Goal: Transaction & Acquisition: Book appointment/travel/reservation

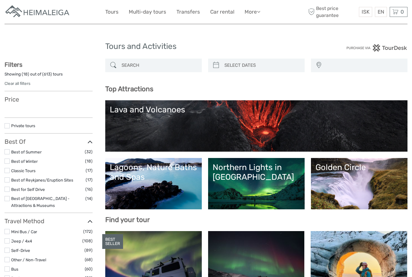
select select
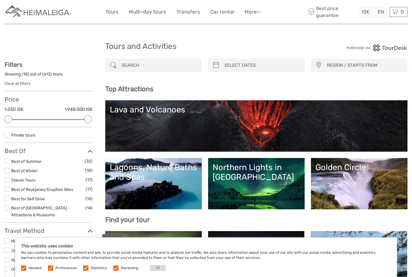
click at [154, 268] on button "OK" at bounding box center [158, 267] width 16 height 6
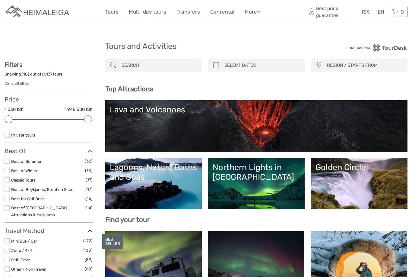
click at [184, 14] on link "Transfers" at bounding box center [188, 12] width 24 height 9
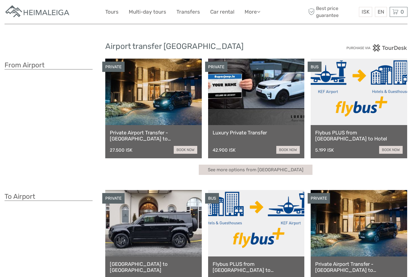
click at [0, 0] on link "€" at bounding box center [0, 0] width 0 height 0
click at [288, 37] on div "Airport transfer Iceland From Airport PRIVATE Private Airport Transfer - Keflav…" at bounding box center [206, 180] width 403 height 360
click at [370, 80] on link at bounding box center [359, 92] width 97 height 66
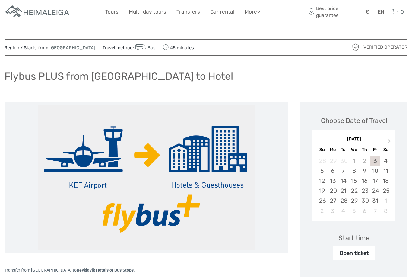
click at [370, 190] on div "24" at bounding box center [375, 190] width 11 height 10
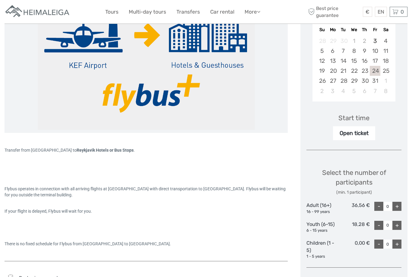
scroll to position [120, 0]
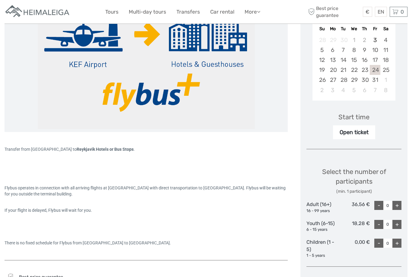
click at [400, 204] on div "+" at bounding box center [396, 205] width 9 height 9
click at [401, 205] on div "+" at bounding box center [396, 205] width 9 height 9
type input "3"
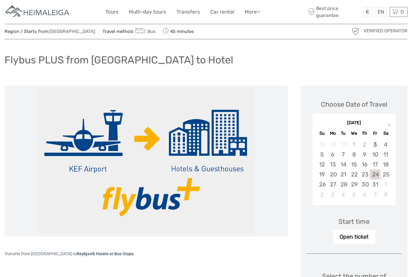
scroll to position [0, 0]
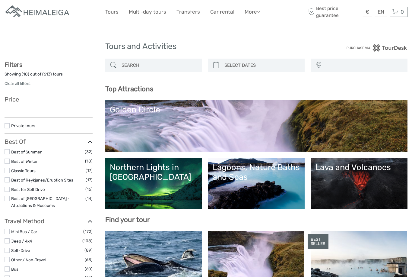
select select
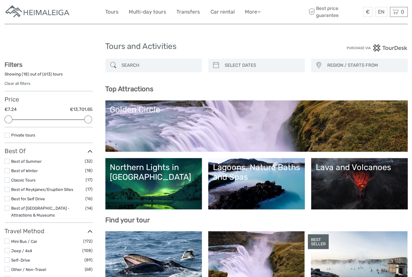
click at [191, 15] on link "Transfers" at bounding box center [188, 12] width 24 height 9
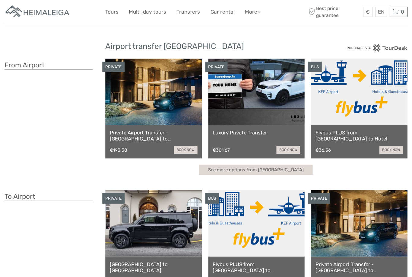
click at [112, 9] on link "Tours" at bounding box center [111, 12] width 13 height 9
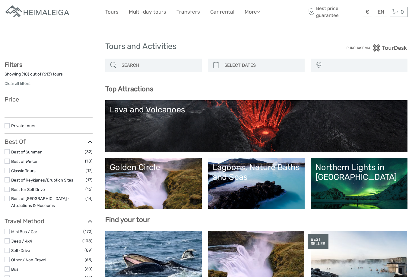
select select
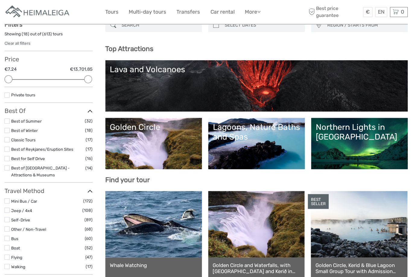
scroll to position [41, 0]
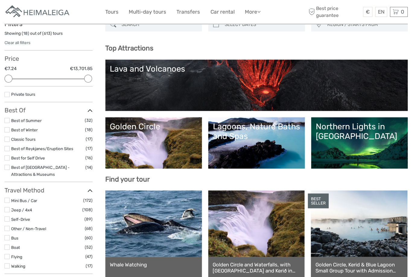
click at [348, 140] on link "Northern Lights in [GEOGRAPHIC_DATA]" at bounding box center [358, 143] width 87 height 42
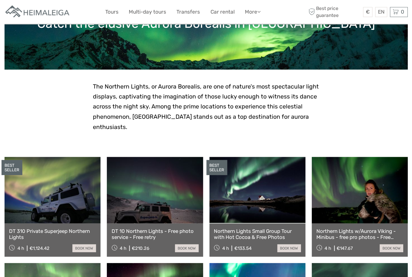
scroll to position [94, 0]
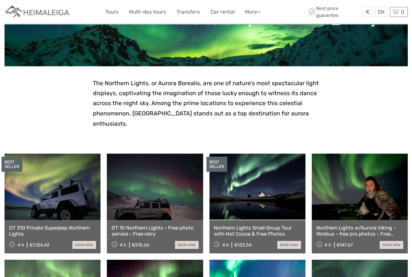
click at [236, 182] on link at bounding box center [257, 186] width 96 height 66
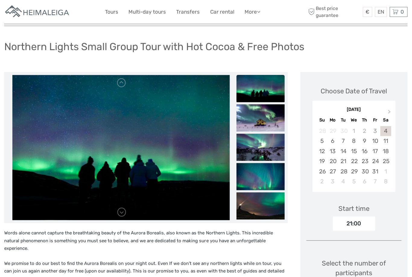
scroll to position [36, 0]
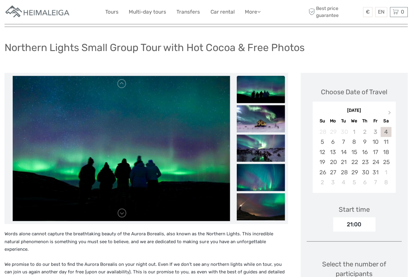
click at [253, 114] on img at bounding box center [260, 118] width 48 height 27
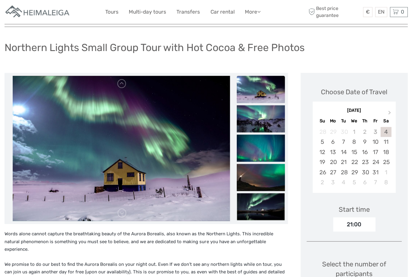
click at [254, 144] on img at bounding box center [260, 147] width 48 height 27
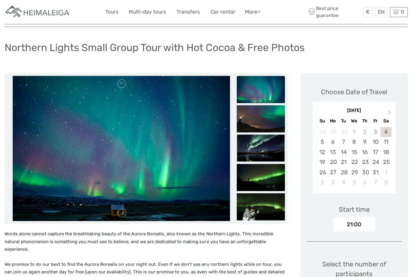
click at [254, 148] on img at bounding box center [260, 147] width 48 height 27
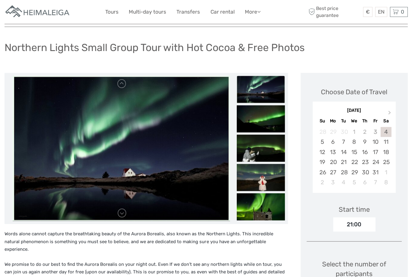
click at [256, 174] on img at bounding box center [260, 176] width 48 height 27
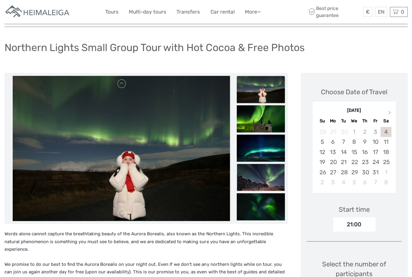
click at [258, 194] on img at bounding box center [260, 206] width 48 height 27
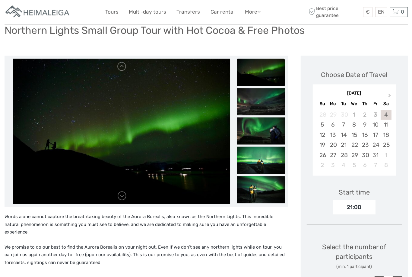
scroll to position [53, 0]
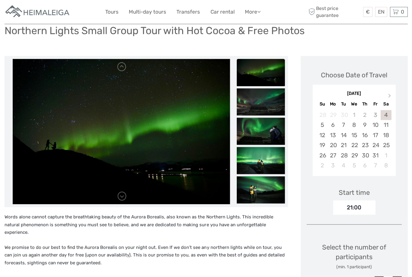
click at [379, 140] on div "24" at bounding box center [375, 145] width 11 height 10
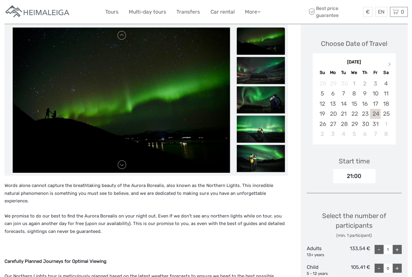
scroll to position [84, 0]
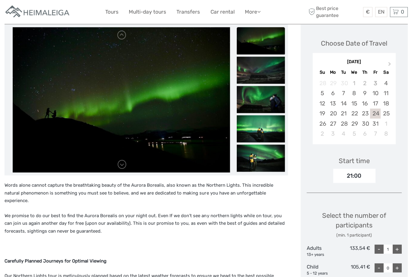
click at [369, 169] on div "21:00" at bounding box center [354, 175] width 42 height 14
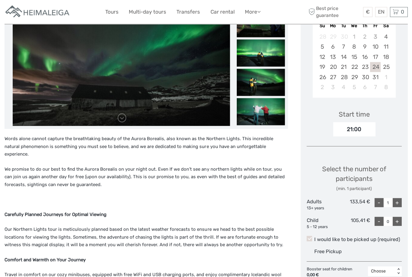
scroll to position [131, 0]
click at [401, 198] on div "+" at bounding box center [396, 202] width 9 height 9
type input "3"
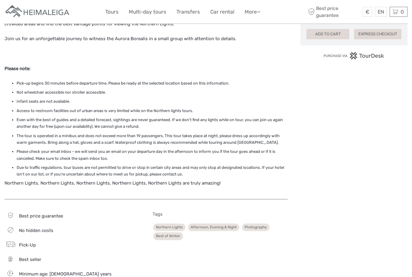
scroll to position [435, 0]
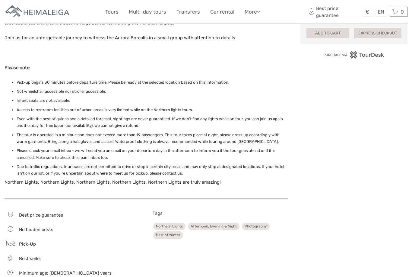
click at [42, 116] on li "Even with the best of guides and a detailed forecast, sightings are never guara…" at bounding box center [152, 123] width 271 height 14
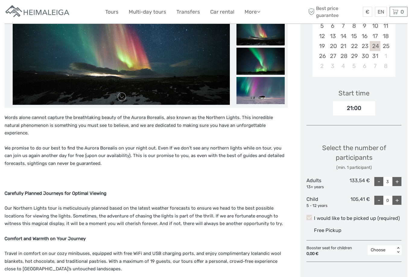
scroll to position [151, 0]
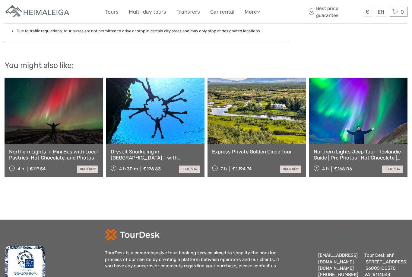
scroll to position [988, 0]
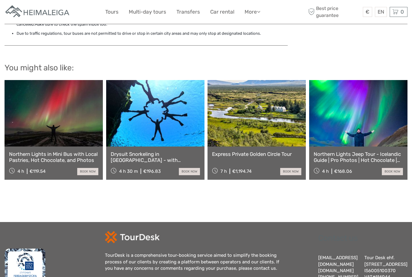
click at [32, 95] on link at bounding box center [54, 113] width 98 height 66
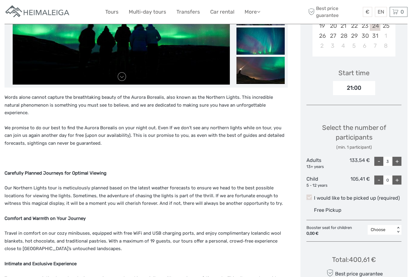
scroll to position [171, 0]
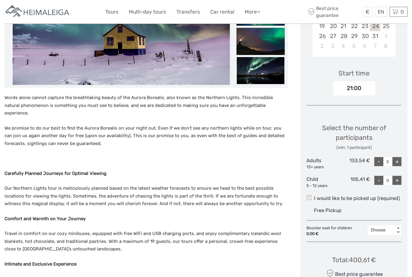
click at [207, 136] on div "Words alone cannot capture the breathtaking beauty of the Aurora Borealis, also…" at bounding box center [146, 274] width 283 height 361
click at [251, 127] on p "We promise to do our best to find the Aurora Borealis on your night out. Even I…" at bounding box center [146, 136] width 283 height 23
click at [272, 126] on p "We promise to do our best to find the Aurora Borealis on your night out. Even I…" at bounding box center [146, 136] width 283 height 23
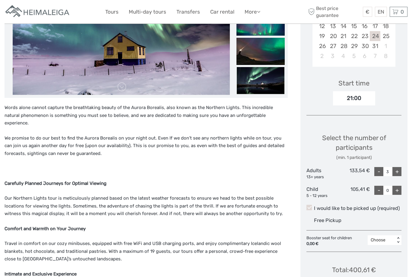
scroll to position [162, 0]
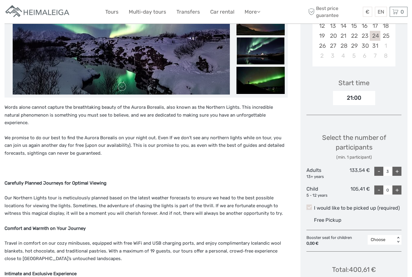
click at [38, 226] on strong "Comfort and Warmth on Your Journey" at bounding box center [45, 228] width 81 height 5
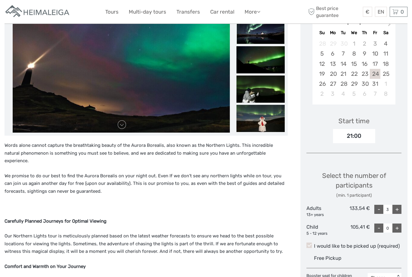
scroll to position [0, 0]
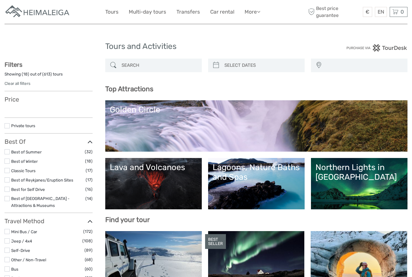
select select
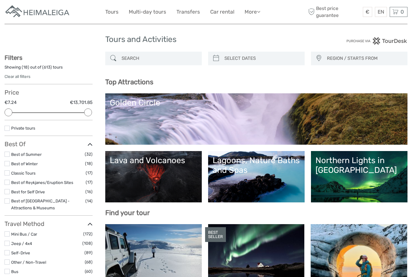
scroll to position [10, 0]
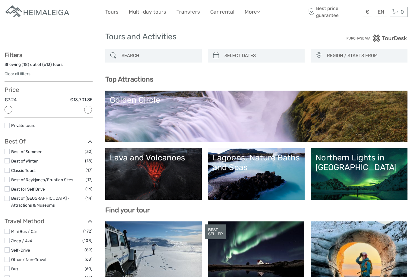
click at [230, 55] on input "search" at bounding box center [262, 55] width 80 height 11
type input "03/10/2025"
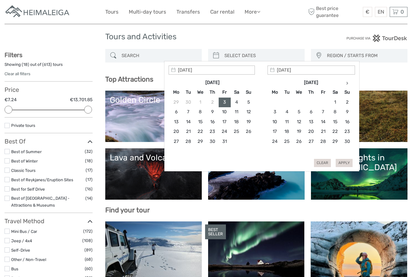
type input "24/10/2025"
click at [347, 163] on div "Apply Clear" at bounding box center [262, 115] width 186 height 101
click at [342, 156] on div "Nov 2025 Mo Tu We Th Fr Sa Su 27 28 29 30 31 1 2 3 4 5 6 7 8 9 10 11 12 13 14 1…" at bounding box center [311, 116] width 87 height 81
click at [346, 160] on div "Apply Clear" at bounding box center [262, 115] width 186 height 101
type input "24/10/2025"
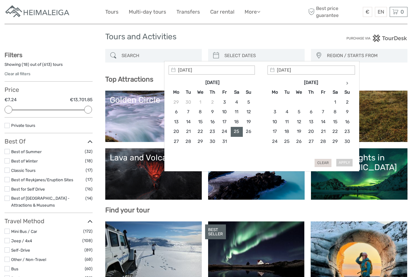
type input "24/10/2025"
click at [345, 160] on div "Apply Clear" at bounding box center [262, 115] width 186 height 101
click at [321, 162] on button "Clear" at bounding box center [323, 163] width 17 height 8
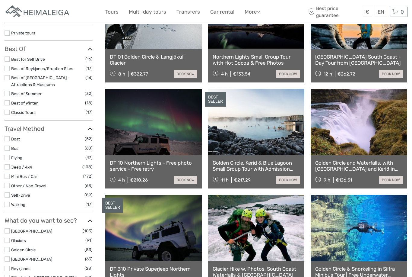
scroll to position [0, 0]
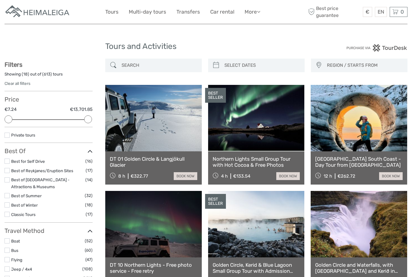
click at [108, 8] on link "Tours" at bounding box center [111, 12] width 13 height 9
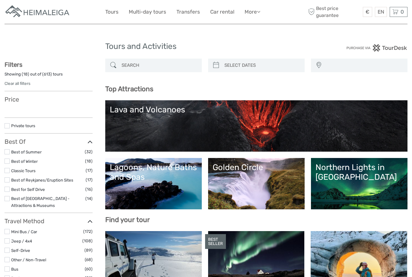
select select
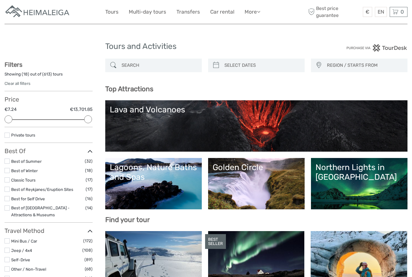
click at [7, 135] on label at bounding box center [7, 134] width 5 height 5
click at [0, 0] on input "checkbox" at bounding box center [0, 0] width 0 height 0
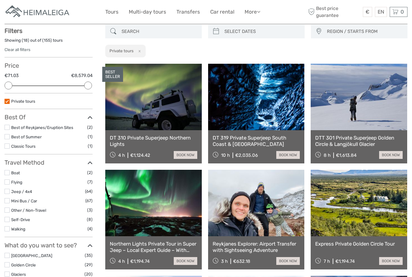
scroll to position [34, 0]
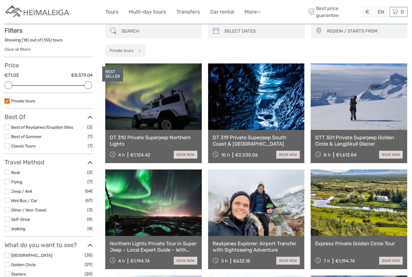
click at [5, 102] on label at bounding box center [7, 100] width 5 height 5
click at [0, 0] on input "checkbox" at bounding box center [0, 0] width 0 height 0
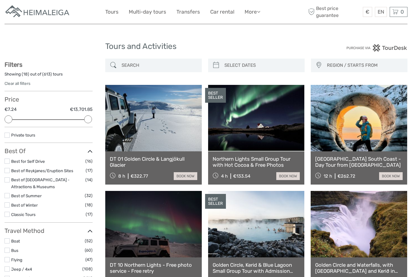
click at [112, 8] on link "Tours" at bounding box center [111, 12] width 13 height 9
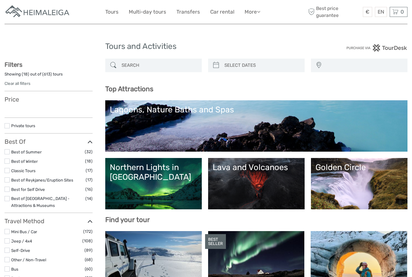
select select
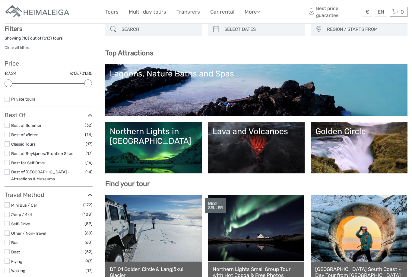
scroll to position [36, 0]
click at [130, 82] on link "Lagoons, Nature Baths and Spas" at bounding box center [256, 90] width 293 height 42
